Goal: Transaction & Acquisition: Subscribe to service/newsletter

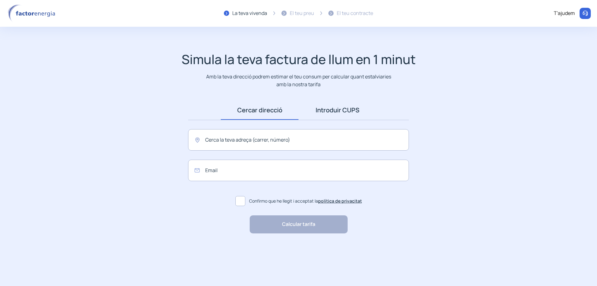
click at [329, 114] on link "Introduir CUPS" at bounding box center [338, 109] width 78 height 19
click at [45, 16] on img at bounding box center [32, 13] width 53 height 18
click at [326, 143] on input "text" at bounding box center [298, 139] width 221 height 21
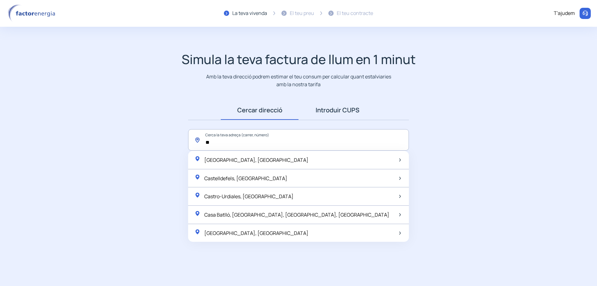
type input "*"
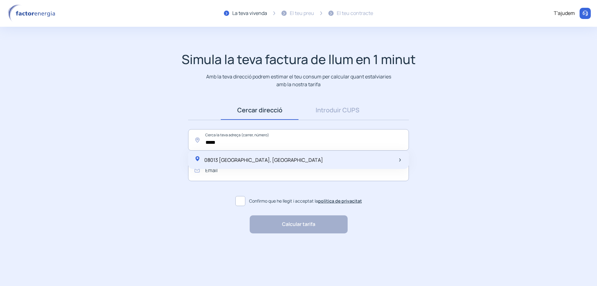
click at [257, 161] on span "08013 [GEOGRAPHIC_DATA], [GEOGRAPHIC_DATA]" at bounding box center [263, 159] width 119 height 7
type input "**********"
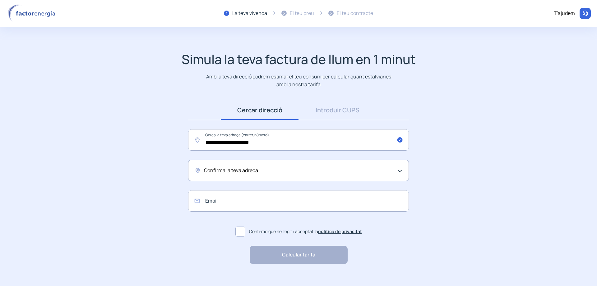
click at [258, 175] on div "Confirma la teva adreça" at bounding box center [298, 170] width 221 height 21
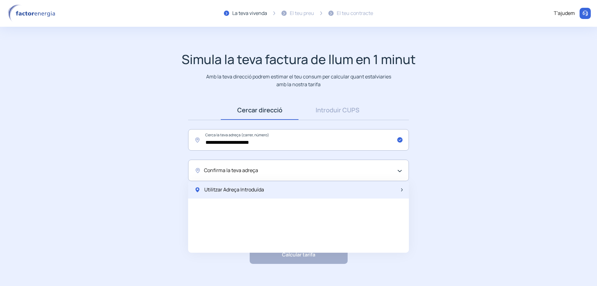
click at [252, 191] on span "Utilitzar Adreça Introduïda" at bounding box center [234, 190] width 60 height 8
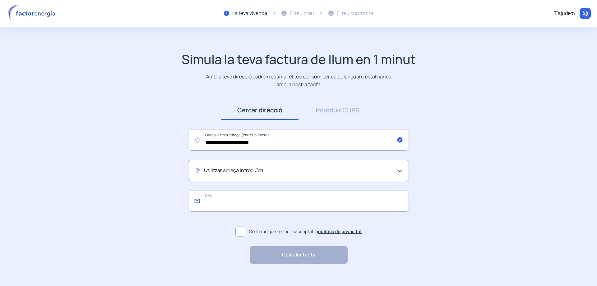
click at [241, 206] on input "email" at bounding box center [298, 200] width 221 height 21
type input "**********"
click at [243, 229] on span at bounding box center [240, 231] width 10 height 10
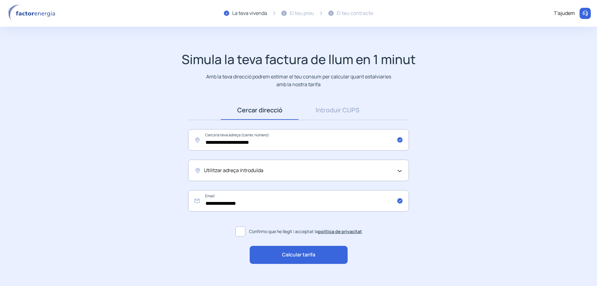
click at [331, 254] on div "Calcular tarifa" at bounding box center [299, 255] width 98 height 18
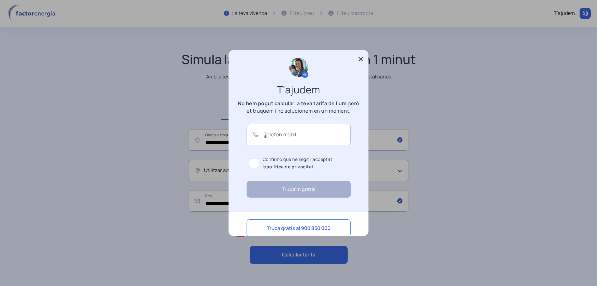
click at [363, 58] on icon at bounding box center [361, 59] width 6 height 6
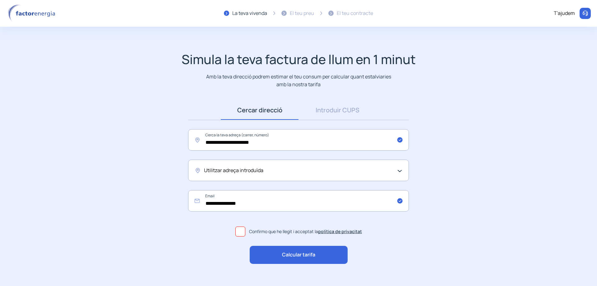
click at [280, 170] on div "Utilitzar adreça introduïda" at bounding box center [297, 170] width 186 height 8
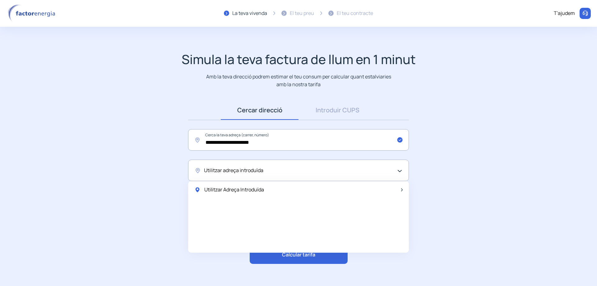
click at [280, 170] on div "Utilitzar adreça introduïda" at bounding box center [297, 170] width 186 height 8
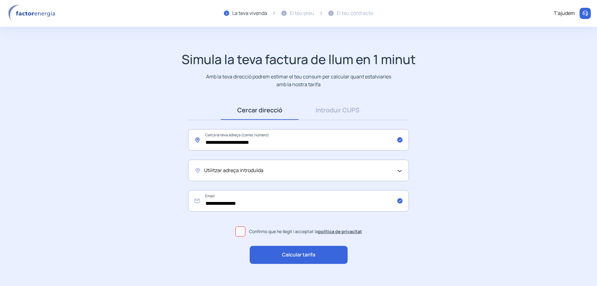
click at [300, 143] on input "**********" at bounding box center [298, 139] width 221 height 21
drag, startPoint x: 299, startPoint y: 144, endPoint x: 187, endPoint y: 145, distance: 112.3
click at [187, 145] on div "**********" at bounding box center [298, 169] width 233 height 138
click at [197, 172] on div "Utilitzar adreça introduïda" at bounding box center [298, 170] width 221 height 21
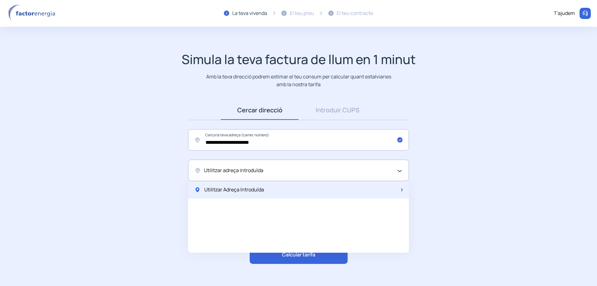
click at [216, 193] on span "Utilitzar Adreça Introduïda" at bounding box center [234, 190] width 60 height 8
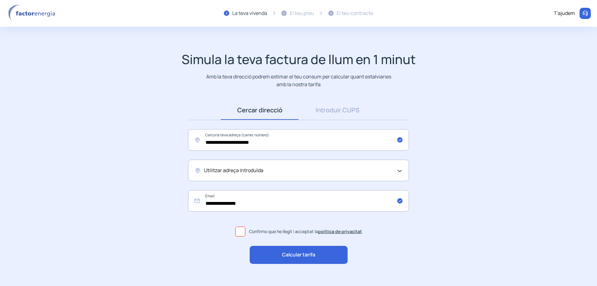
click at [403, 168] on div "Utilitzar adreça introduïda" at bounding box center [298, 170] width 221 height 21
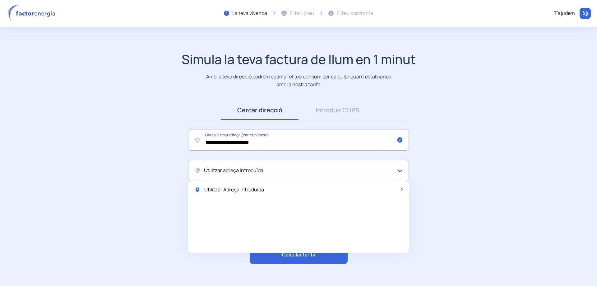
click at [403, 168] on div "Utilitzar adreça introduïda" at bounding box center [298, 170] width 221 height 21
